Goal: Task Accomplishment & Management: Manage account settings

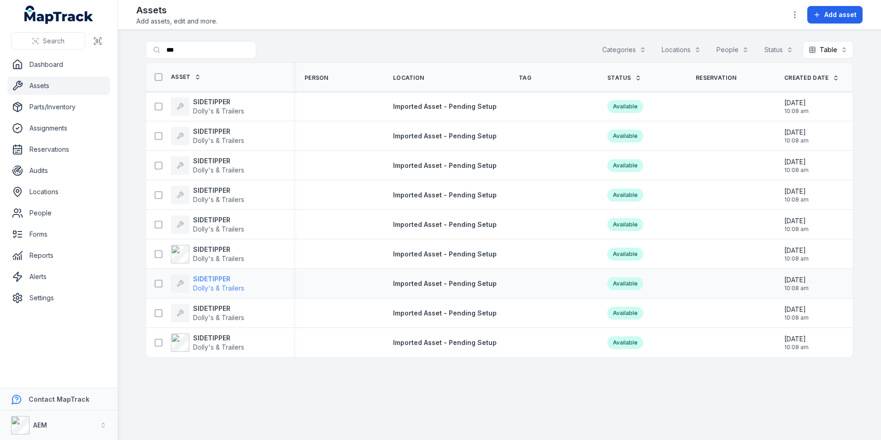
click at [206, 279] on strong "SIDETIPPER" at bounding box center [218, 278] width 51 height 9
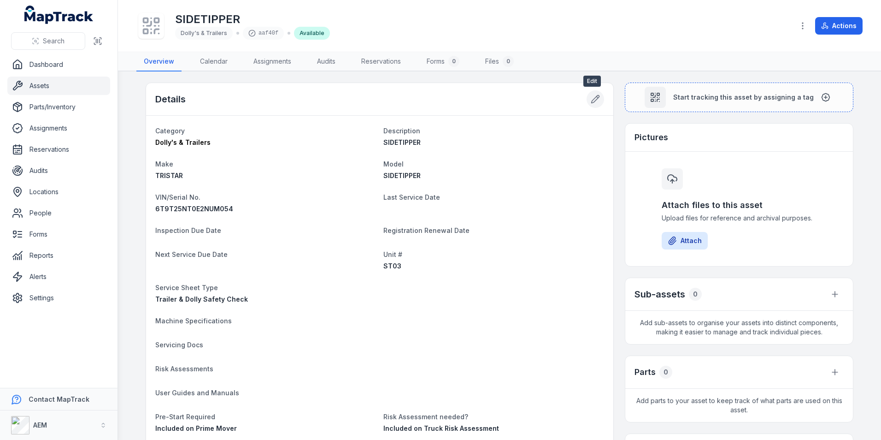
click at [592, 102] on icon at bounding box center [596, 99] width 8 height 8
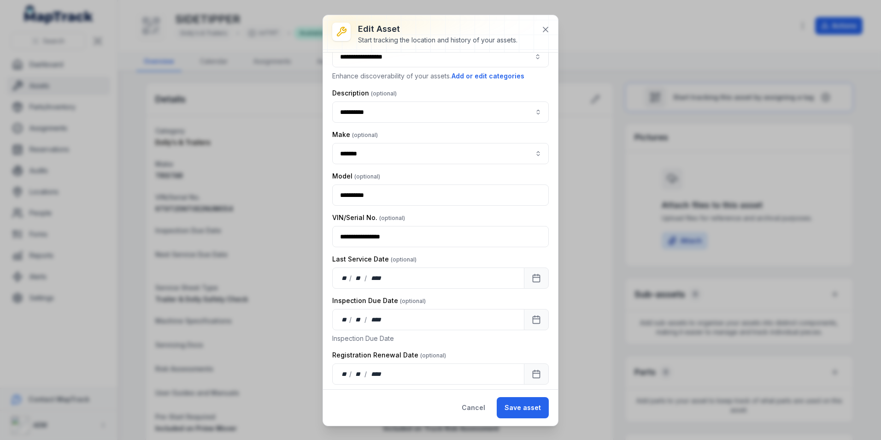
scroll to position [138, 0]
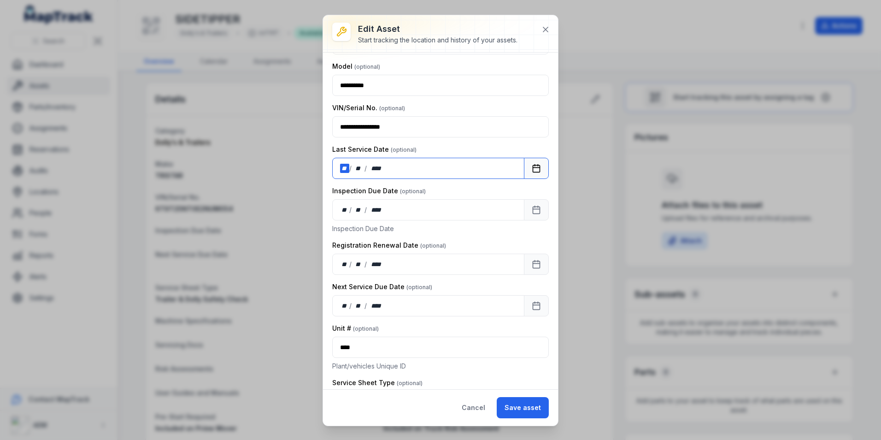
click at [343, 167] on div "**" at bounding box center [344, 168] width 9 height 9
click at [528, 415] on button "Save asset" at bounding box center [523, 407] width 52 height 21
click at [526, 410] on div "Cancel Save asset" at bounding box center [501, 407] width 95 height 21
